Goal: Task Accomplishment & Management: Manage account settings

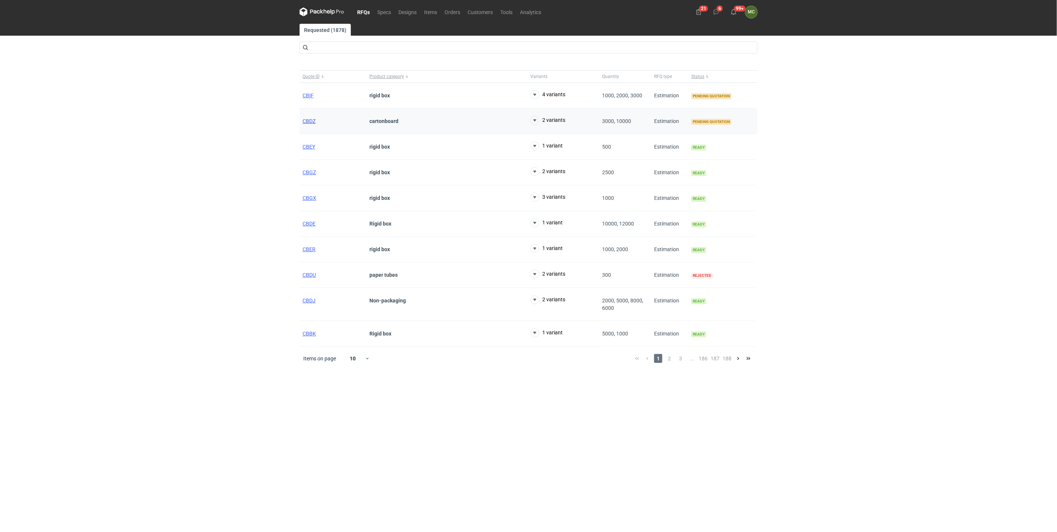
click at [313, 123] on span "CBDZ" at bounding box center [309, 121] width 13 height 6
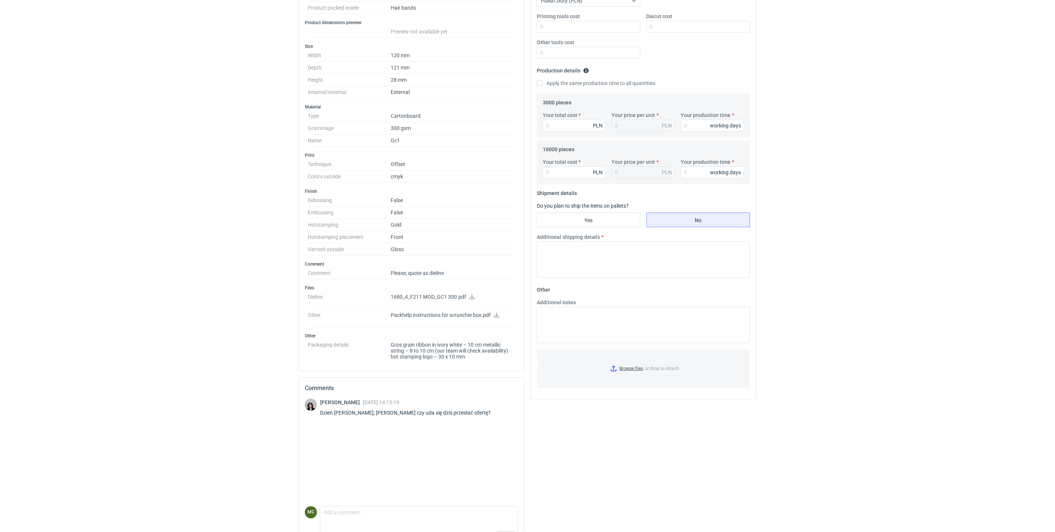
scroll to position [165, 0]
click at [499, 314] on icon at bounding box center [497, 314] width 6 height 5
click at [470, 297] on icon at bounding box center [472, 296] width 6 height 5
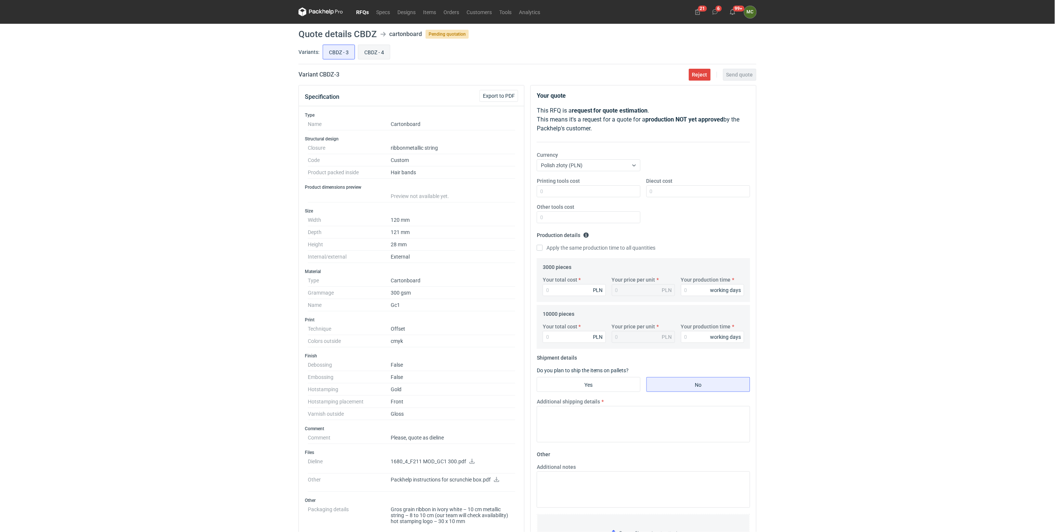
click at [372, 53] on input "CBDZ - 4" at bounding box center [374, 52] width 32 height 14
radio input "true"
click at [326, 50] on input "CBDZ - 3" at bounding box center [339, 52] width 32 height 14
radio input "true"
click at [346, 50] on input "CBDZ - 3" at bounding box center [339, 52] width 32 height 14
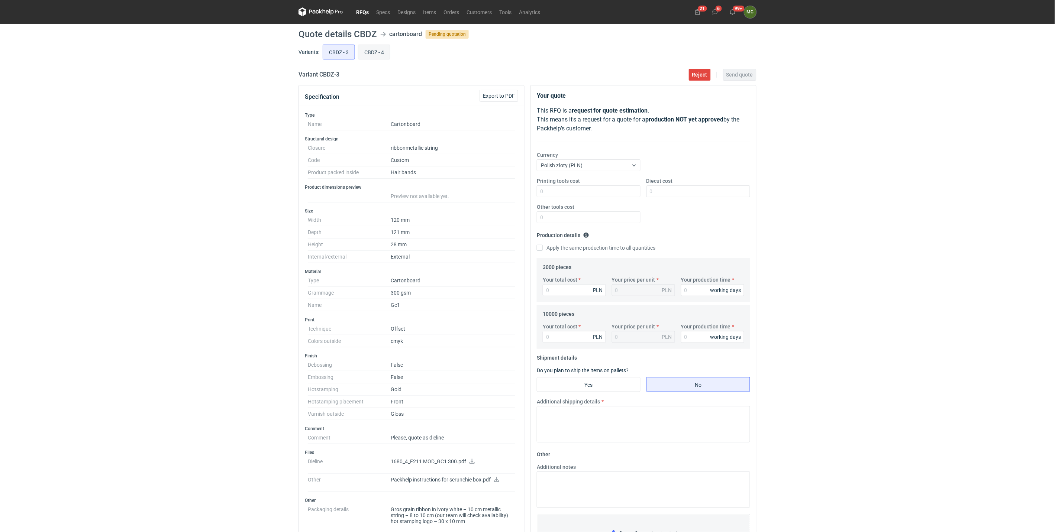
click at [370, 52] on input "CBDZ - 4" at bounding box center [374, 52] width 32 height 14
radio input "true"
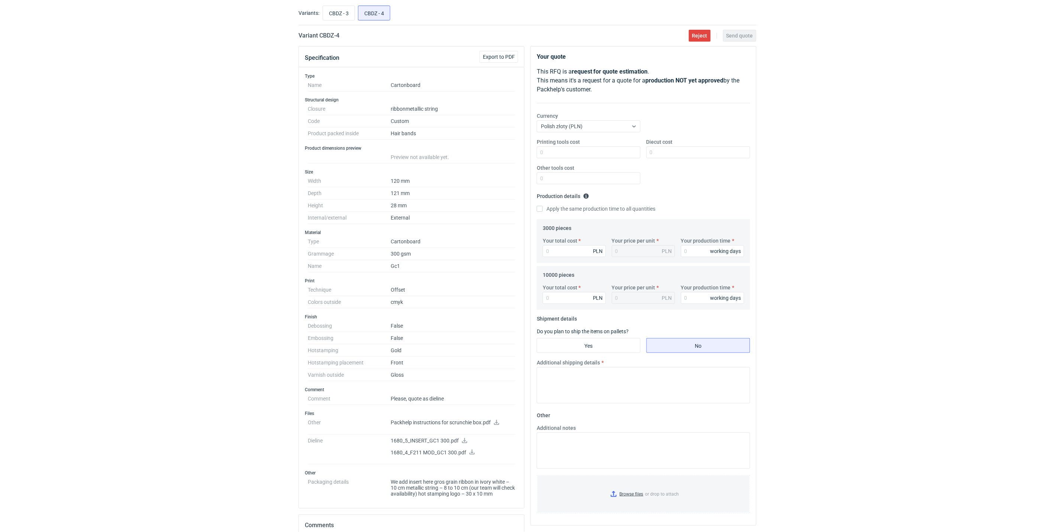
scroll to position [35, 0]
click at [346, 14] on input "CBDZ - 3" at bounding box center [339, 17] width 32 height 14
radio input "true"
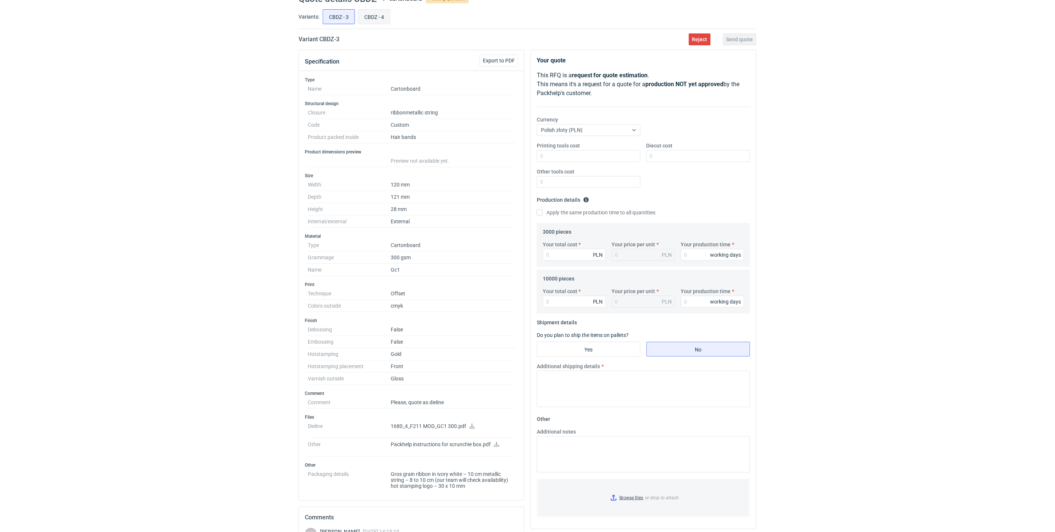
click at [362, 17] on input "CBDZ - 4" at bounding box center [374, 17] width 32 height 14
radio input "true"
click at [327, 15] on input "CBDZ - 3" at bounding box center [339, 17] width 32 height 14
radio input "true"
click at [367, 13] on input "CBDZ - 4" at bounding box center [374, 17] width 32 height 14
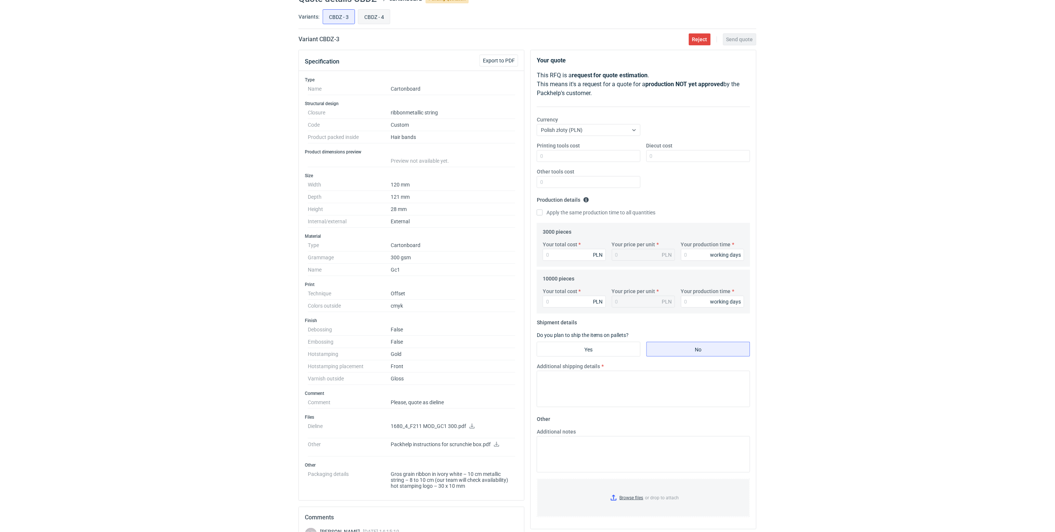
radio input "true"
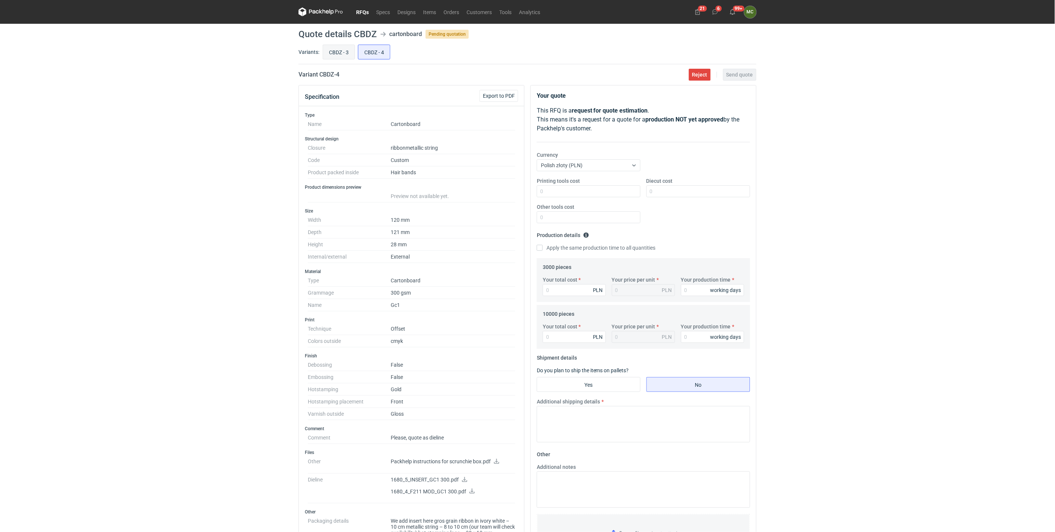
click at [338, 49] on input "CBDZ - 3" at bounding box center [339, 52] width 32 height 14
radio input "true"
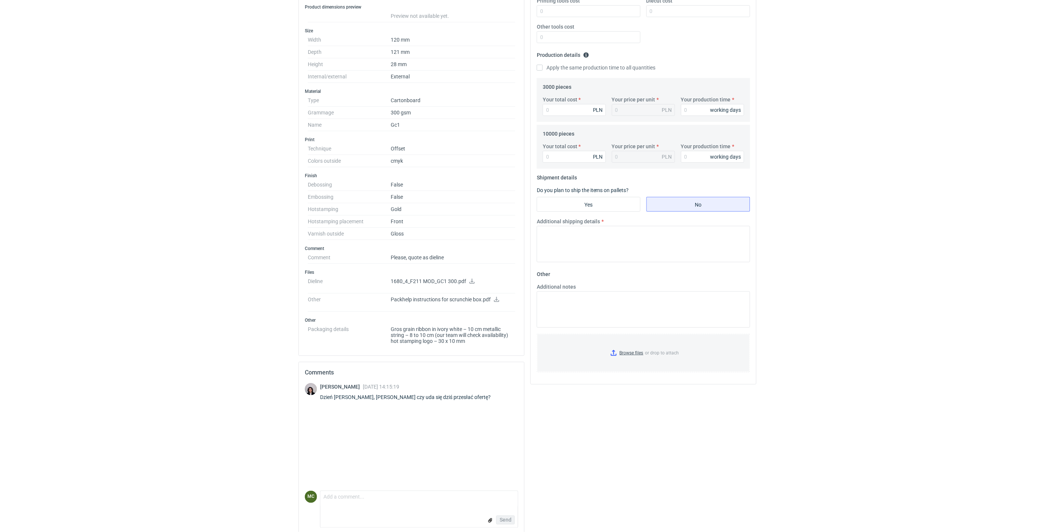
scroll to position [188, 0]
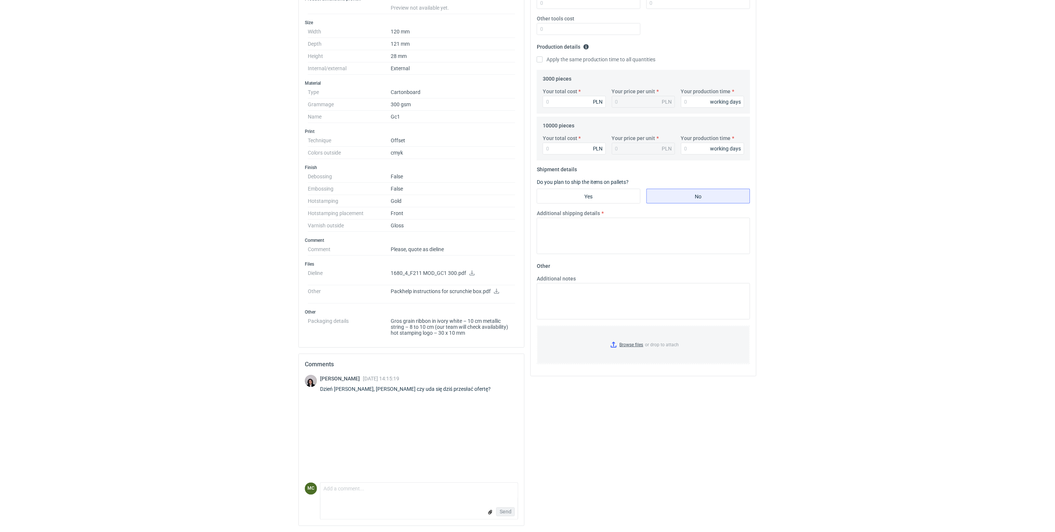
click at [175, 98] on div "RFQs Specs Designs Items Orders Customers Tools Analytics 21 6 99+ MC [PERSON_N…" at bounding box center [527, 78] width 1055 height 532
click at [500, 291] on p "Packhelp instructions for scrunchie box.pdf" at bounding box center [453, 291] width 125 height 7
click at [497, 291] on icon at bounding box center [497, 291] width 6 height 5
click at [184, 45] on div "RFQs Specs Designs Items Orders Customers Tools Analytics 21 6 99+ MC [PERSON_N…" at bounding box center [527, 78] width 1055 height 532
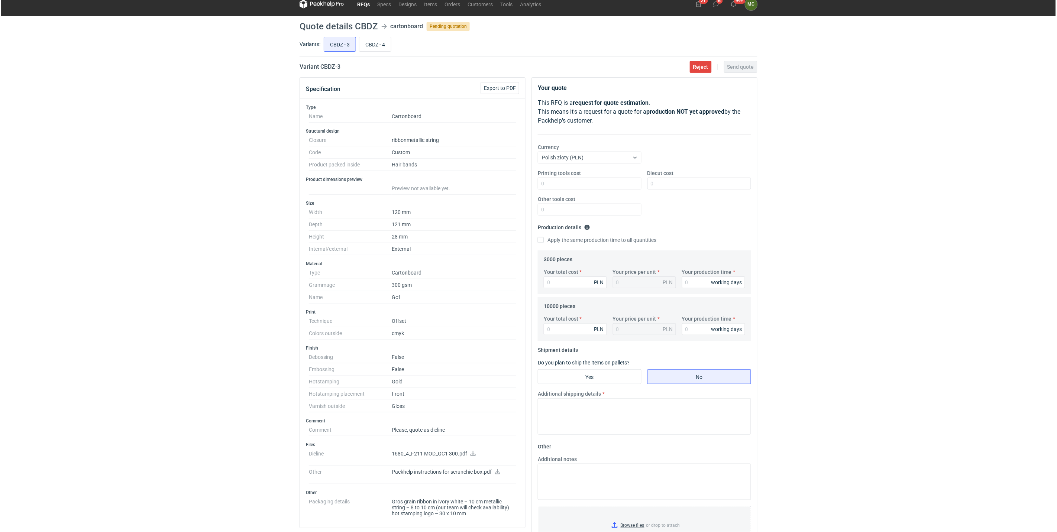
scroll to position [0, 0]
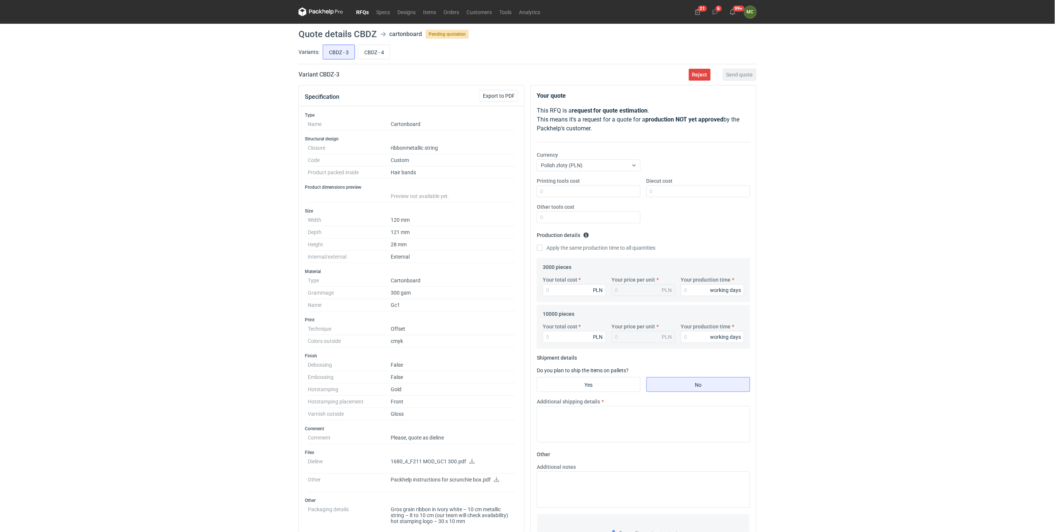
click at [359, 9] on link "RFQs" at bounding box center [362, 11] width 20 height 9
